Goal: Transaction & Acquisition: Book appointment/travel/reservation

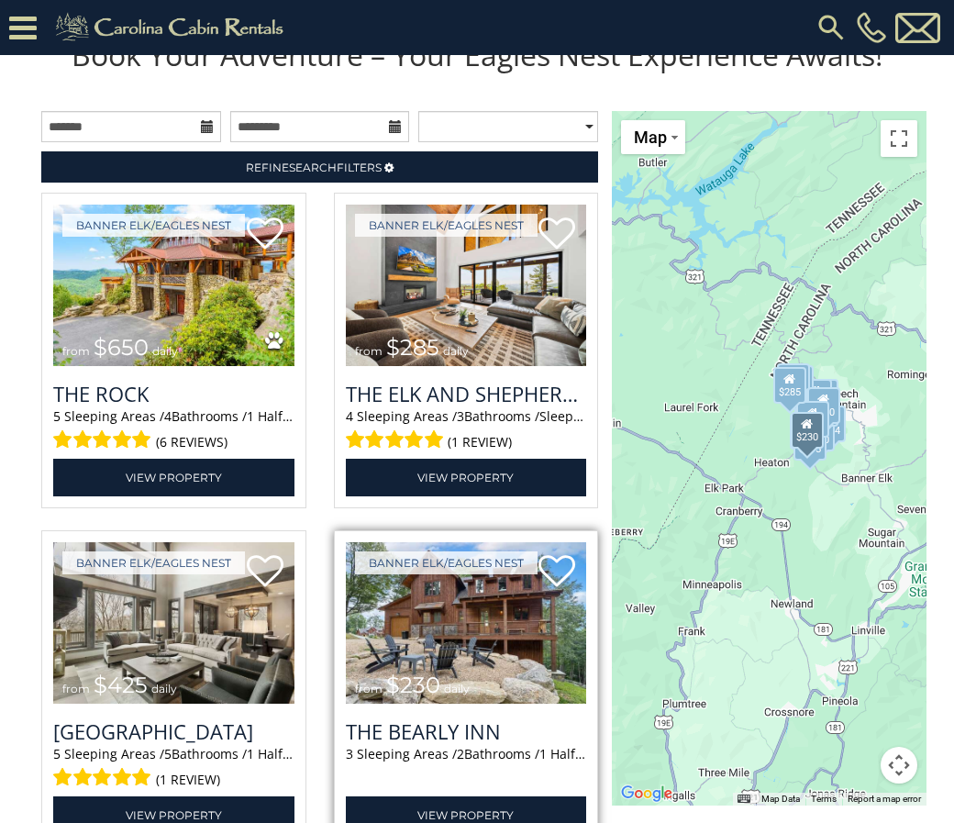
scroll to position [2257, 0]
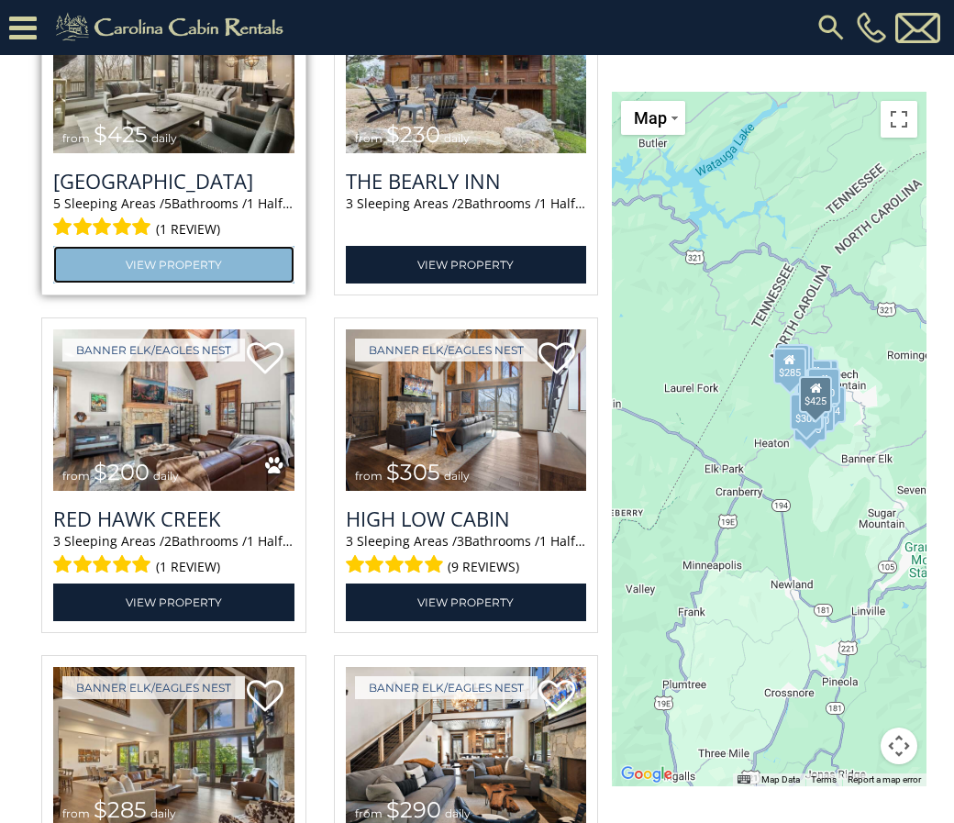
click at [238, 284] on link "View Property" at bounding box center [173, 265] width 241 height 38
click at [239, 284] on link "View Property" at bounding box center [173, 265] width 241 height 38
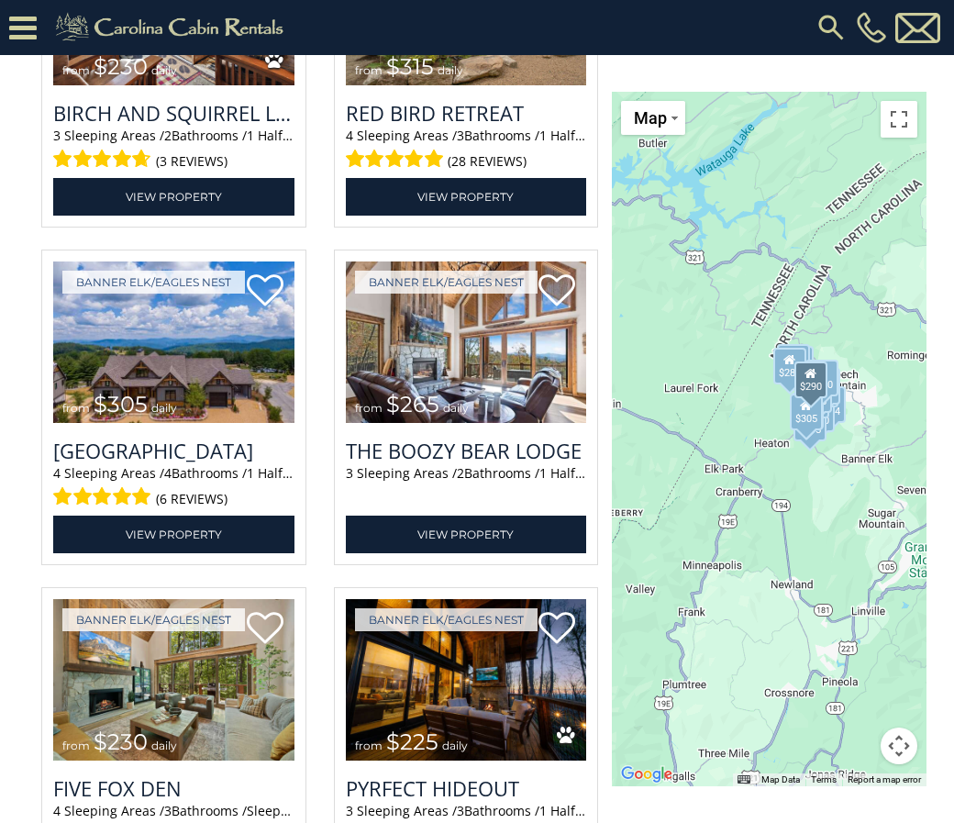
scroll to position [3725, 0]
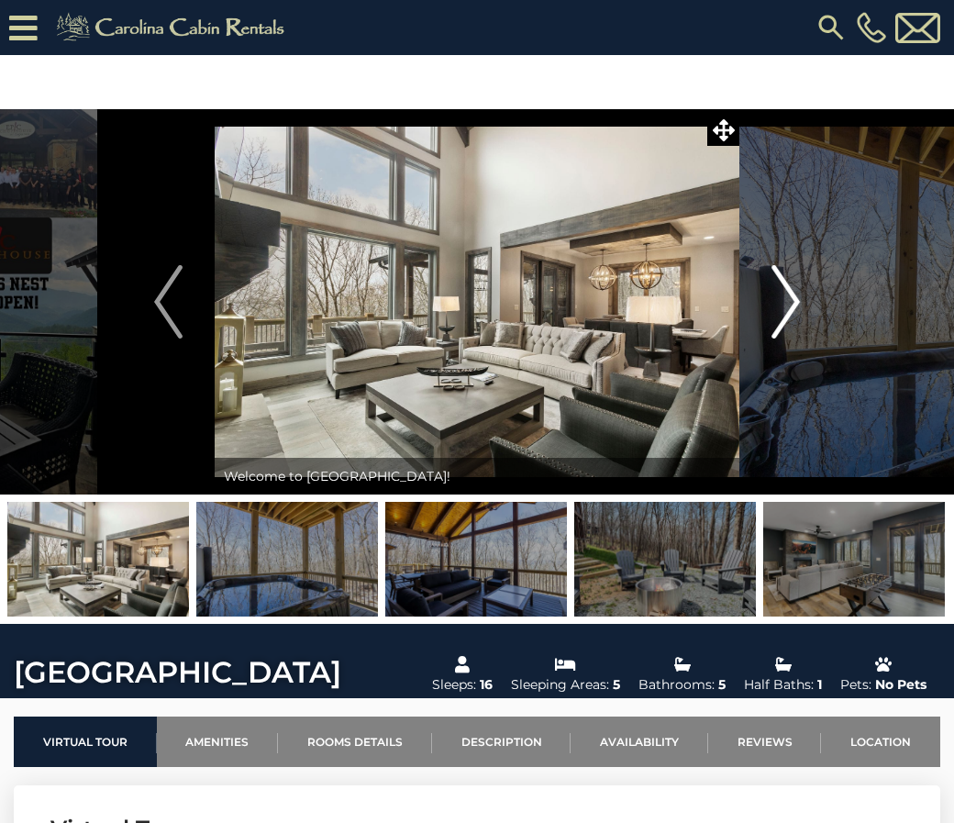
click at [792, 306] on img "Next" at bounding box center [786, 301] width 28 height 73
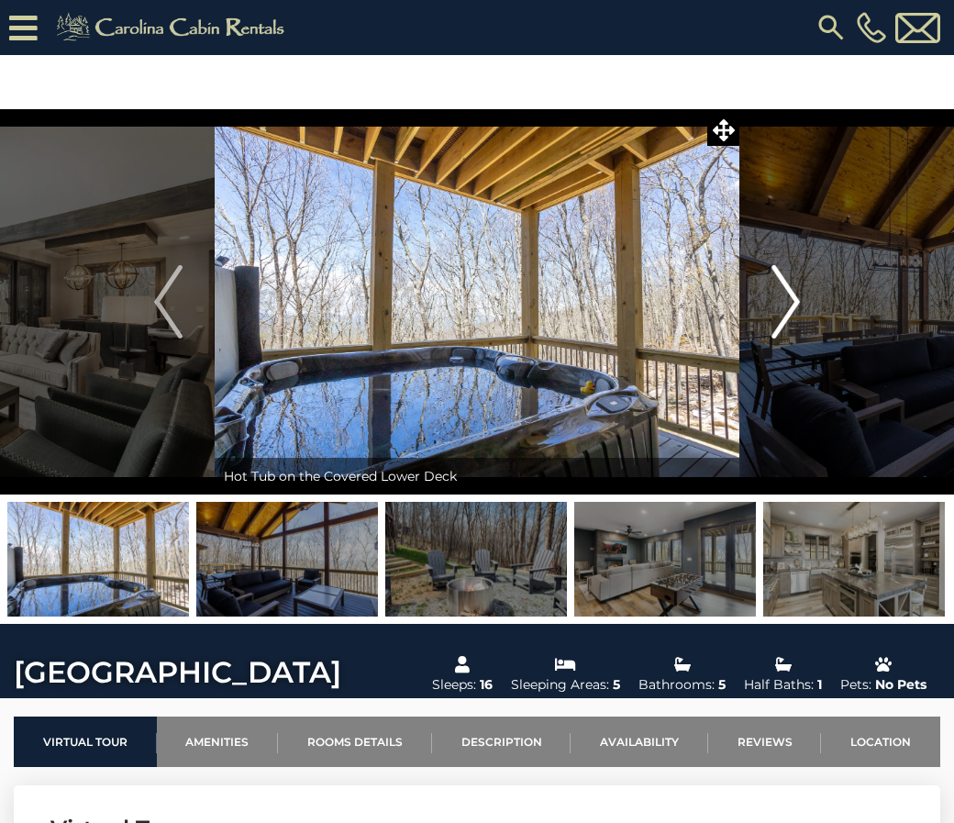
click at [792, 306] on img "Next" at bounding box center [786, 301] width 28 height 73
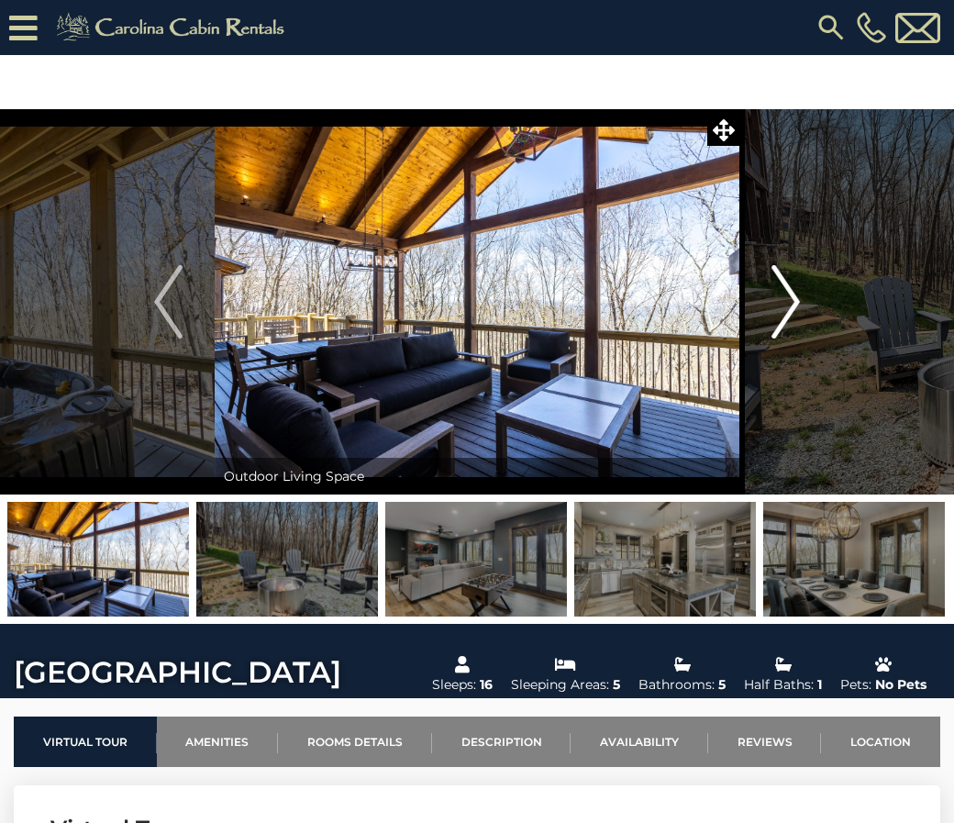
click at [792, 306] on img "Next" at bounding box center [786, 301] width 28 height 73
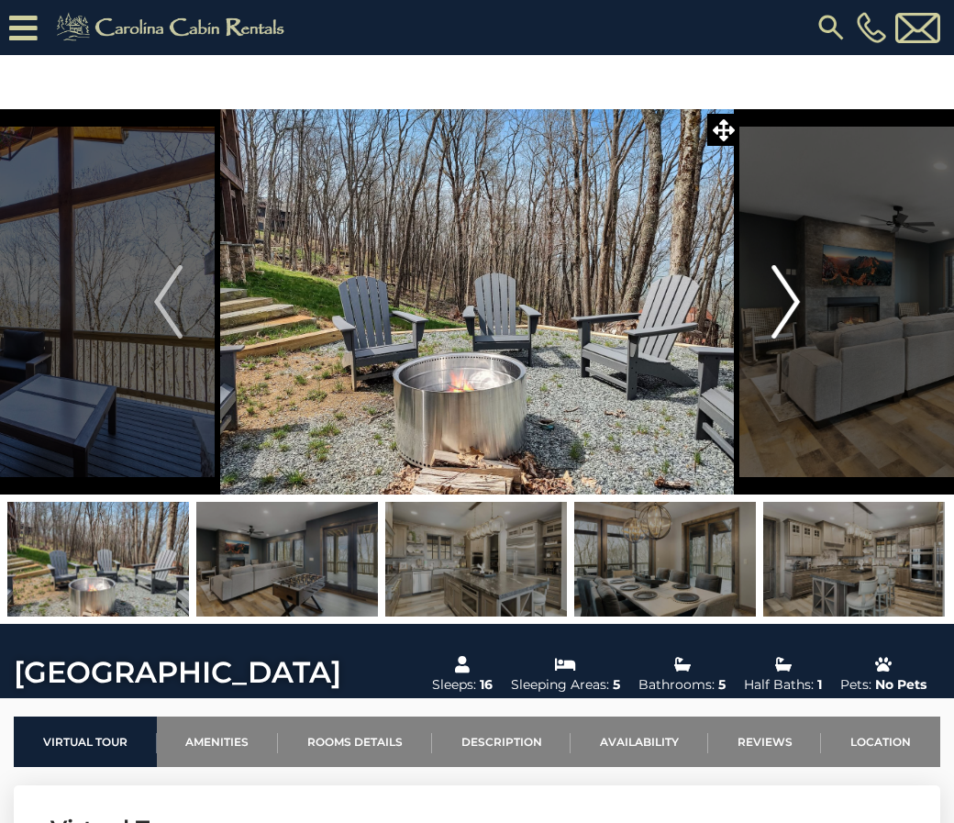
click at [792, 306] on img "Next" at bounding box center [786, 301] width 28 height 73
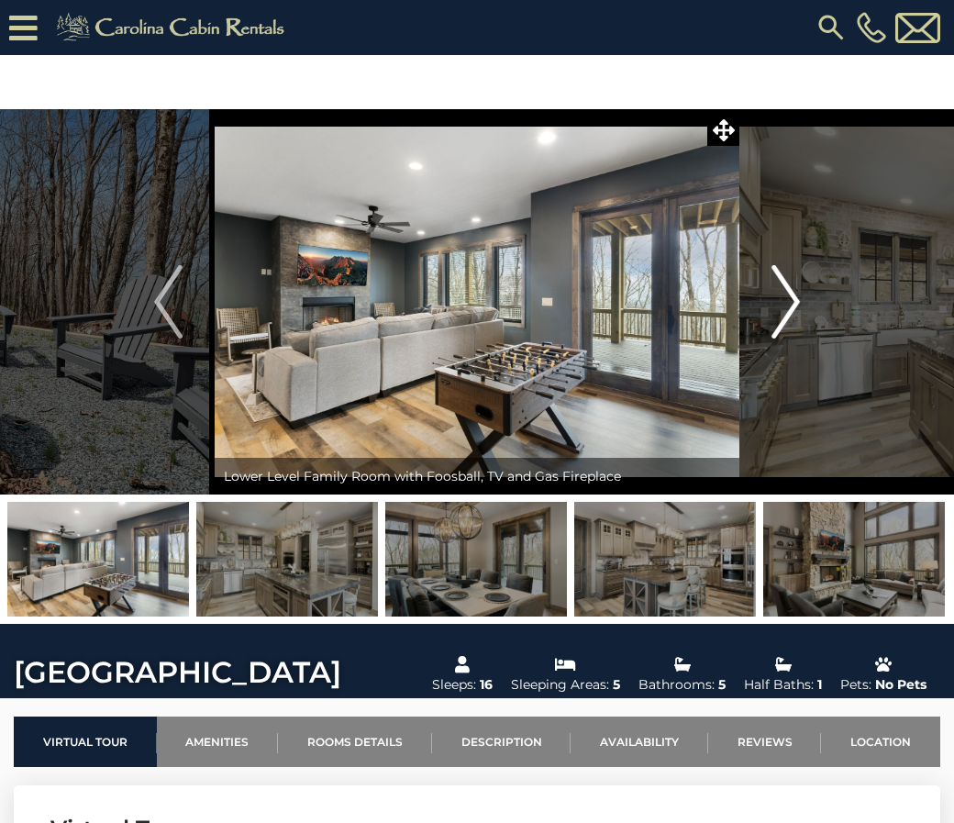
click at [792, 306] on img "Next" at bounding box center [786, 301] width 28 height 73
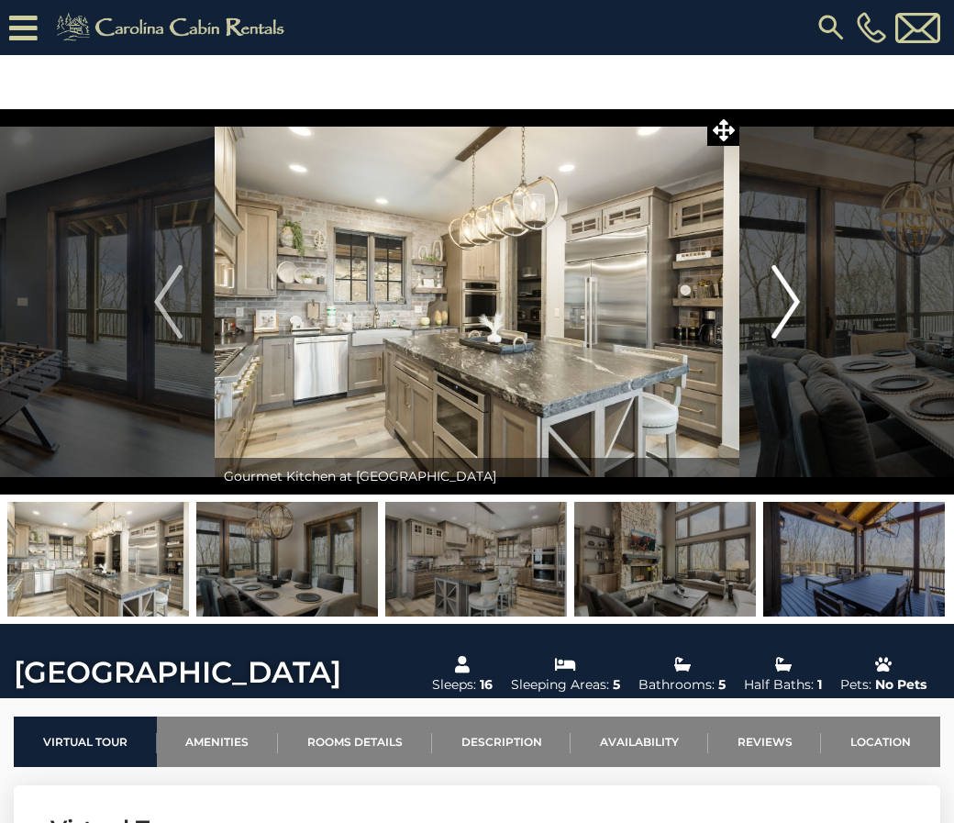
click at [792, 306] on img "Next" at bounding box center [786, 301] width 28 height 73
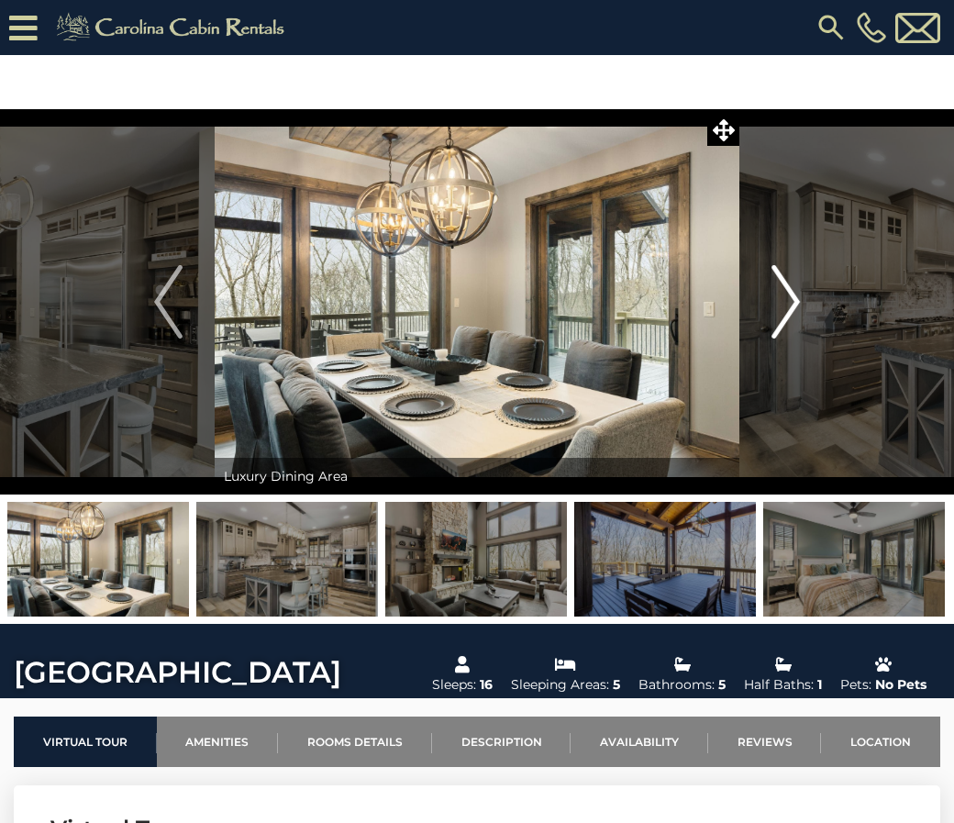
click at [792, 306] on img "Next" at bounding box center [786, 301] width 28 height 73
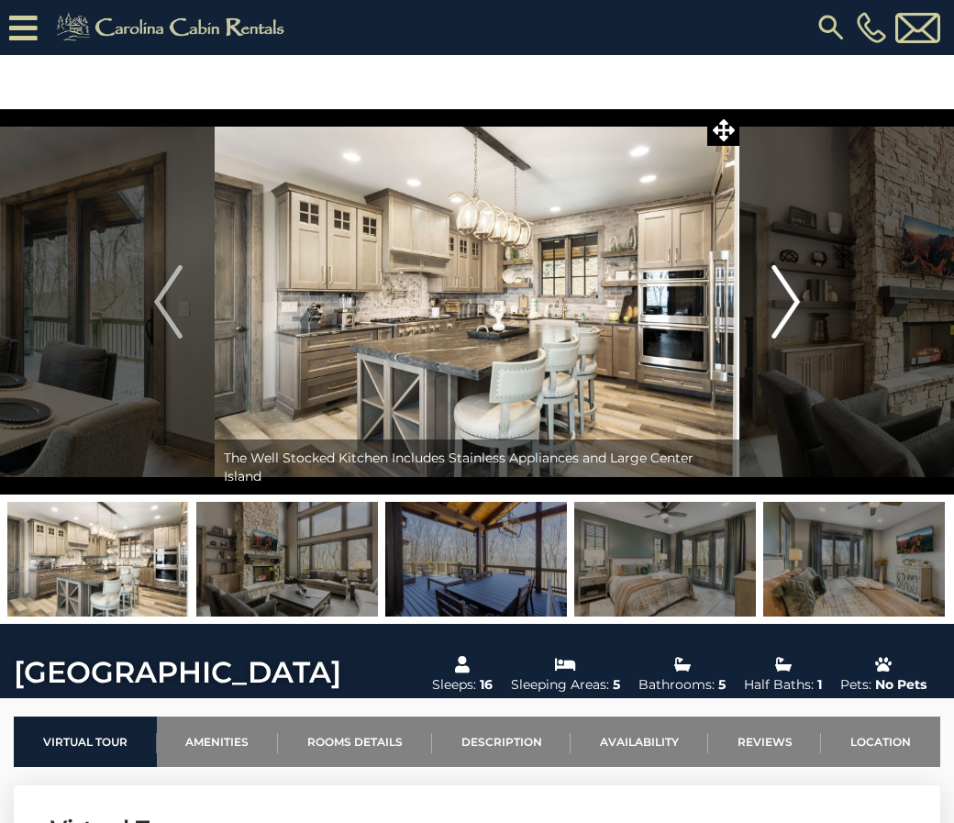
click at [792, 306] on img "Next" at bounding box center [786, 301] width 28 height 73
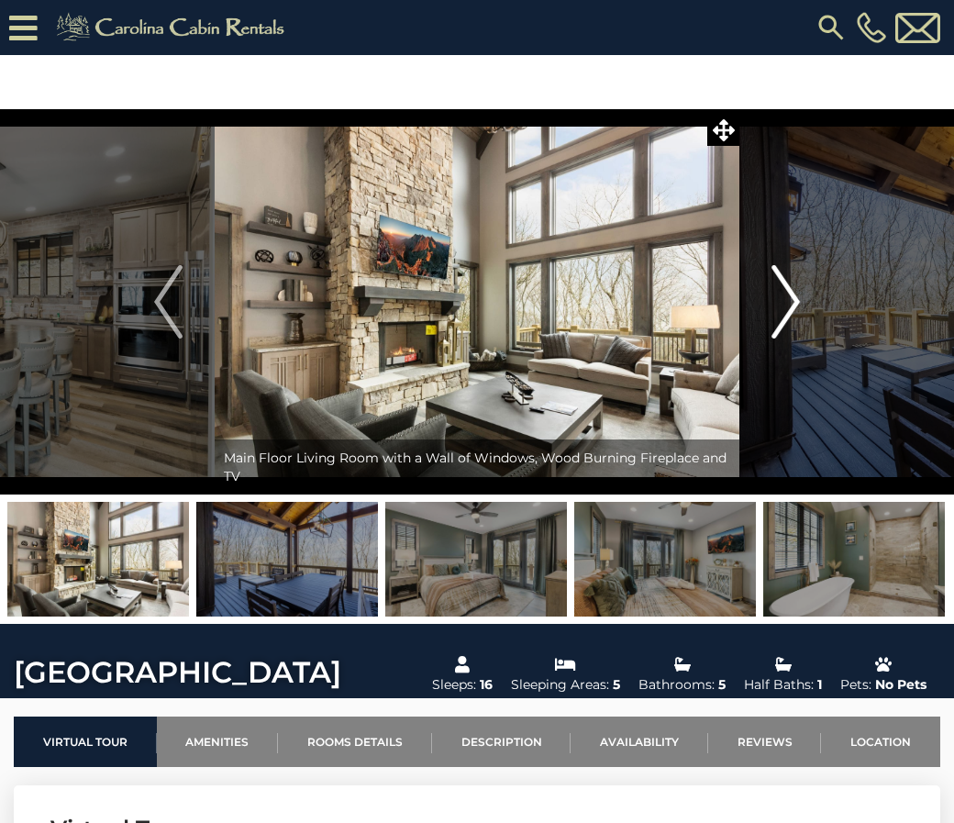
click at [792, 306] on img "Next" at bounding box center [786, 301] width 28 height 73
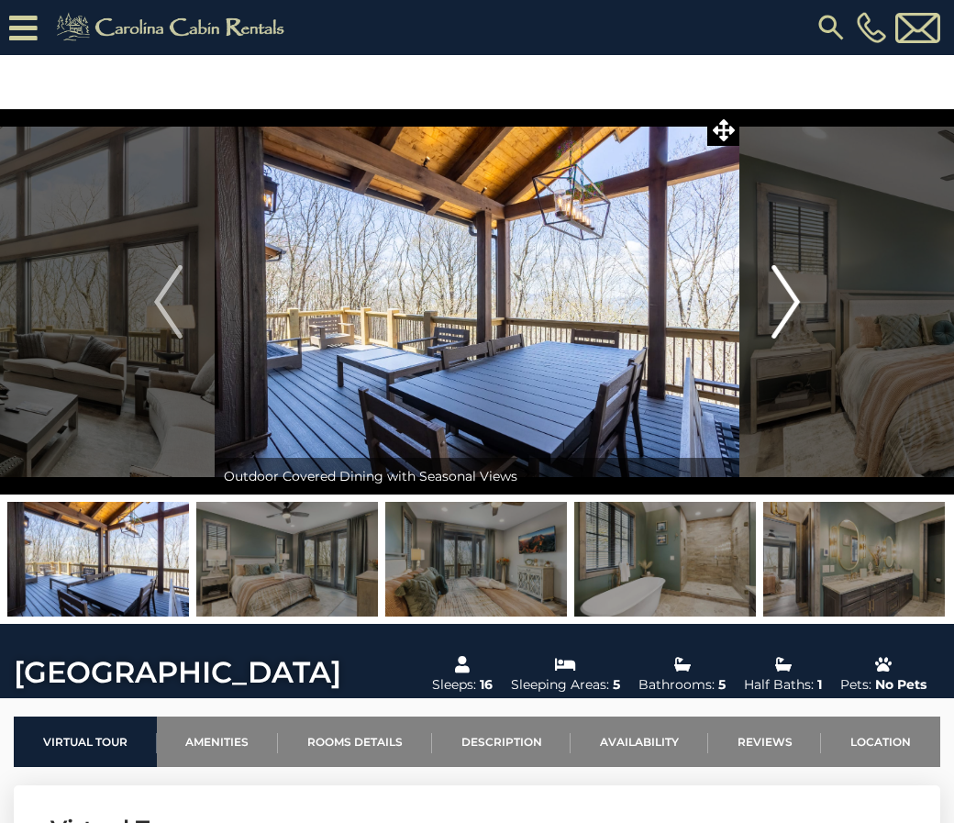
click at [792, 306] on img "Next" at bounding box center [786, 301] width 28 height 73
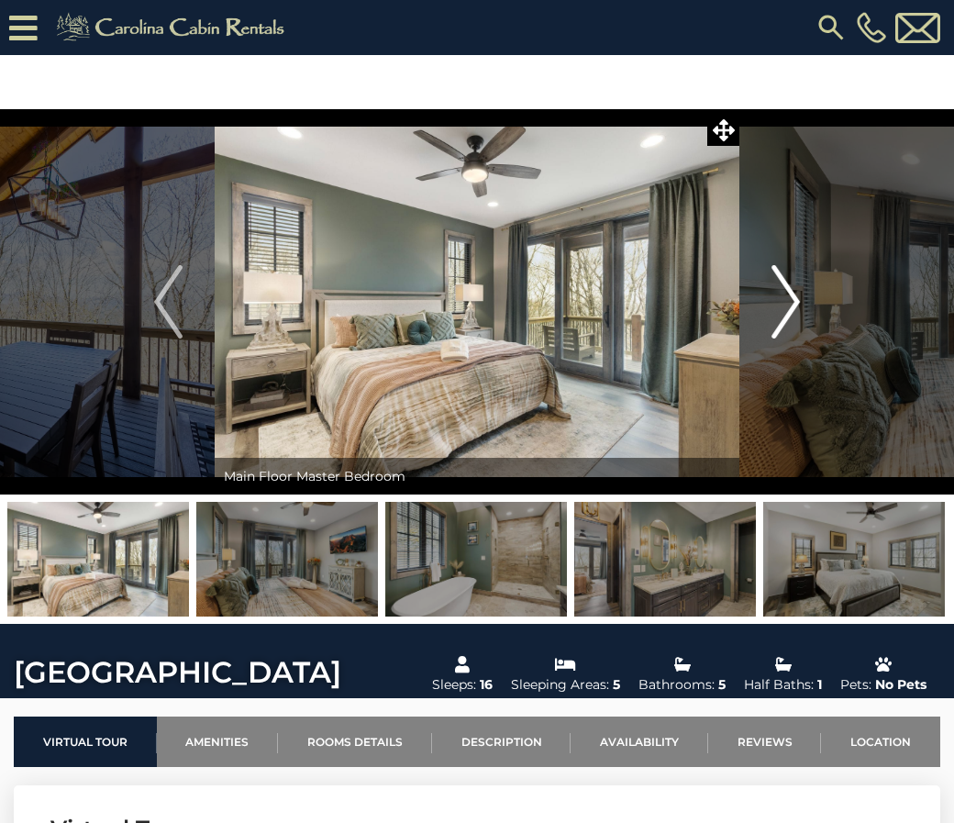
click at [792, 306] on img "Next" at bounding box center [786, 301] width 28 height 73
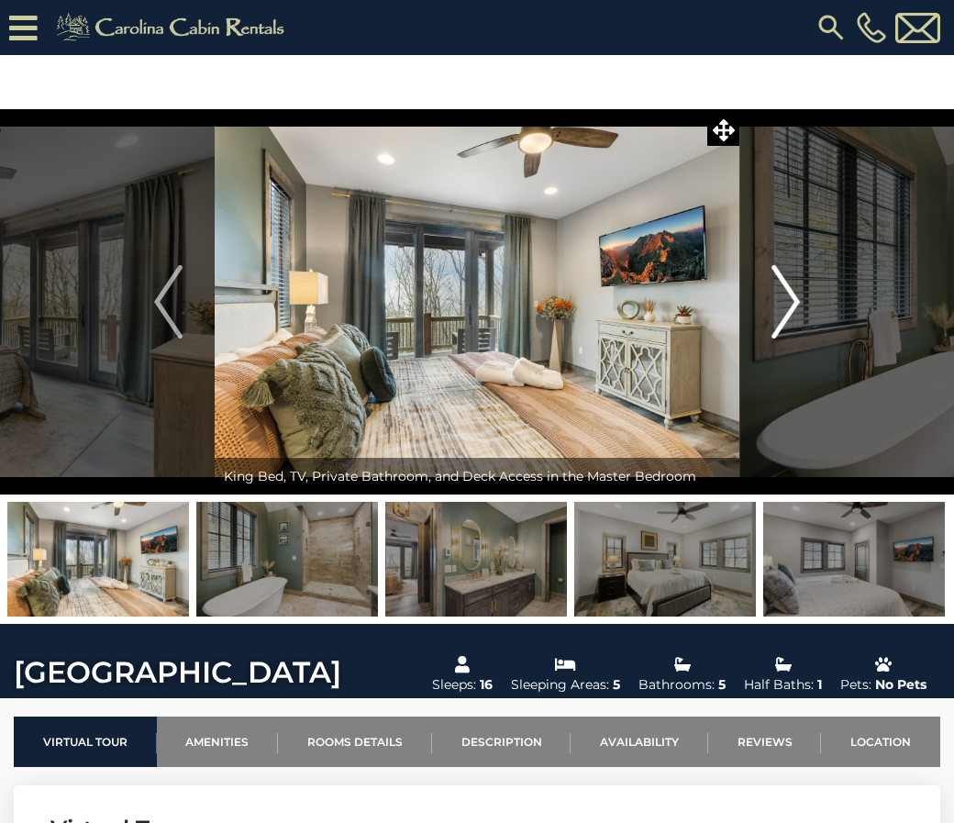
click at [792, 306] on img "Next" at bounding box center [786, 301] width 28 height 73
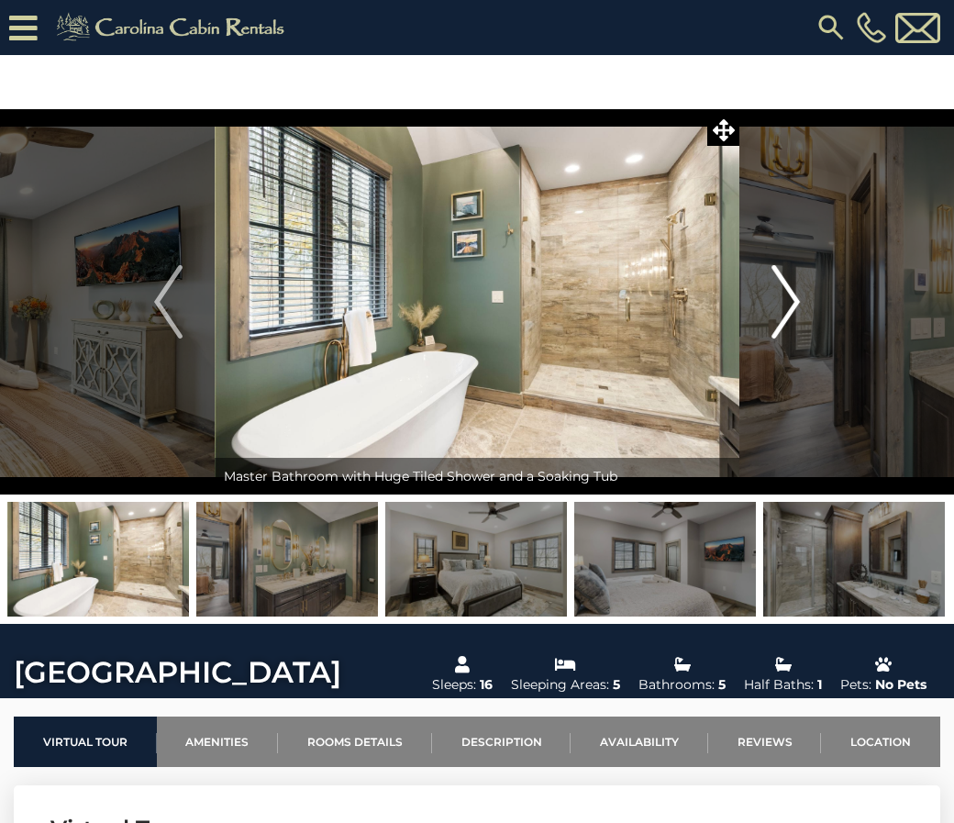
click at [806, 324] on button "Next" at bounding box center [786, 301] width 93 height 385
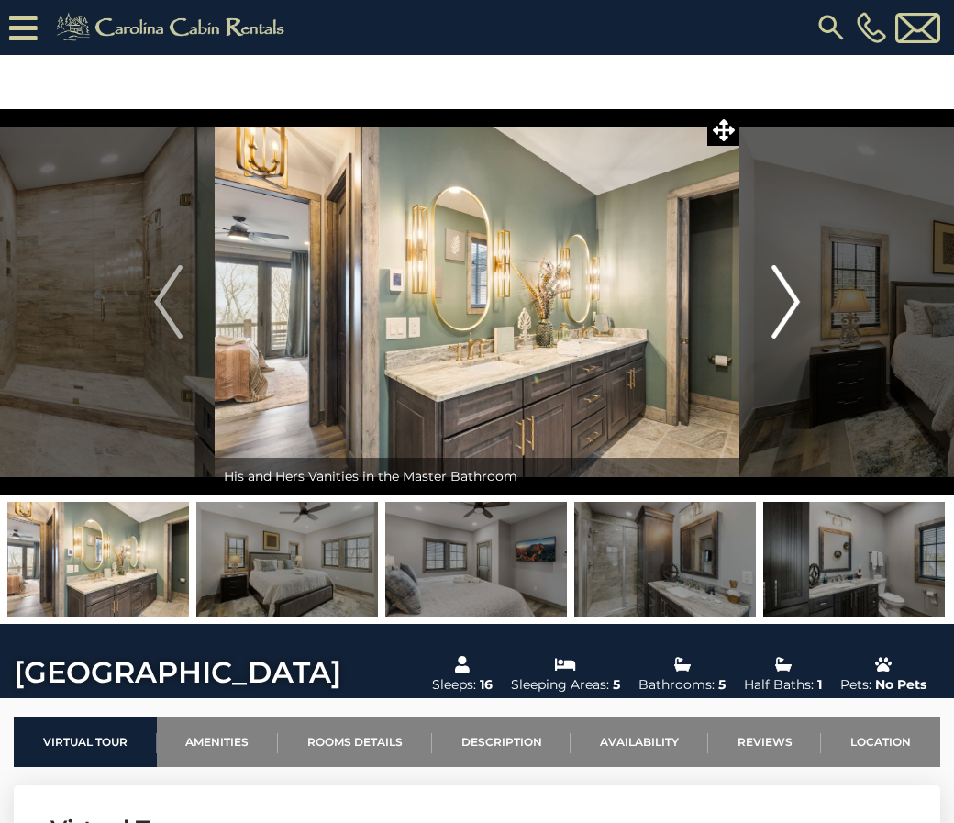
click at [806, 324] on button "Next" at bounding box center [786, 301] width 93 height 385
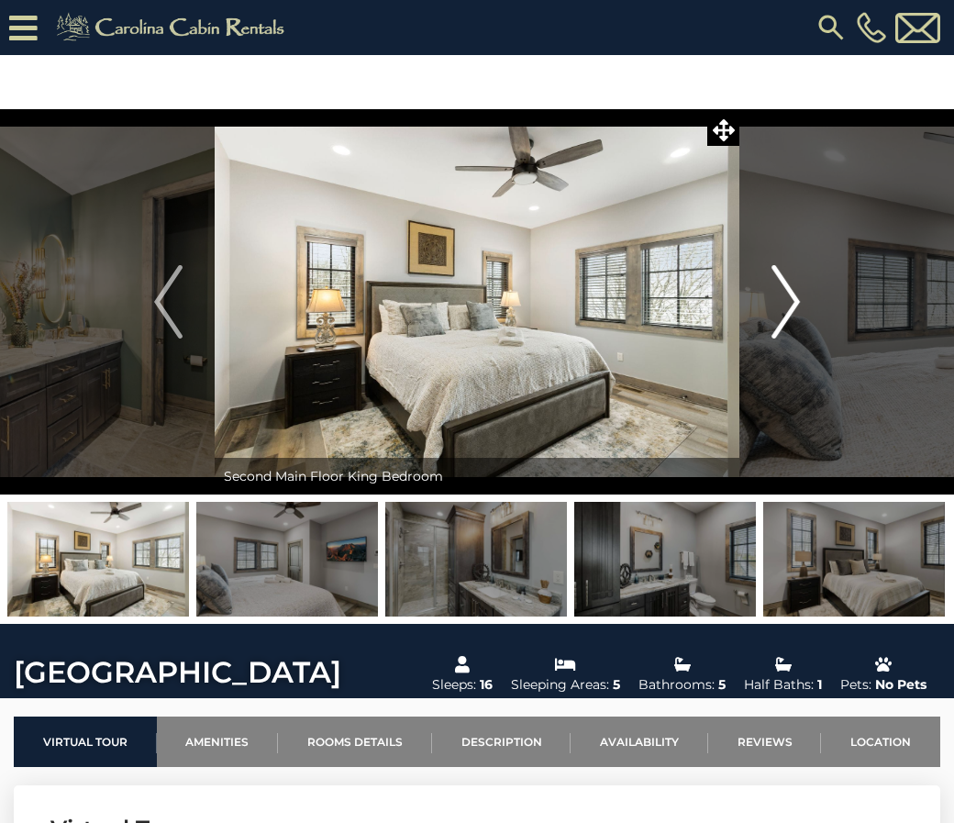
click at [806, 324] on button "Next" at bounding box center [786, 301] width 93 height 385
